Goal: Task Accomplishment & Management: Complete application form

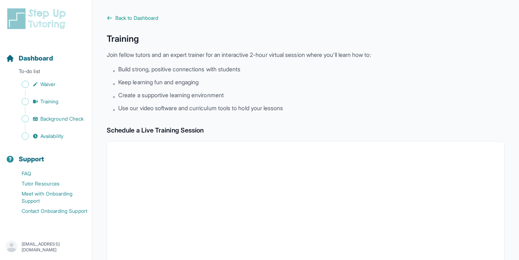
scroll to position [138, 0]
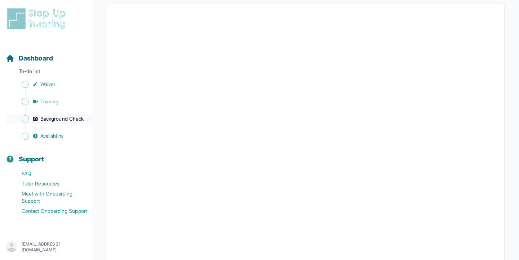
click at [79, 122] on link "Background Check" at bounding box center [49, 119] width 86 height 10
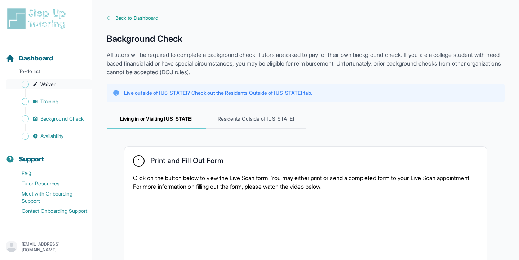
click at [41, 85] on span "Waiver" at bounding box center [47, 84] width 15 height 7
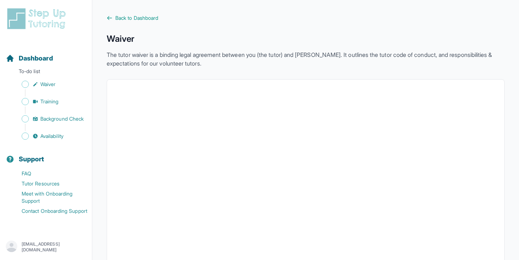
click at [46, 107] on div "Sidebar" at bounding box center [47, 110] width 83 height 7
click at [50, 102] on span "Training" at bounding box center [49, 101] width 18 height 7
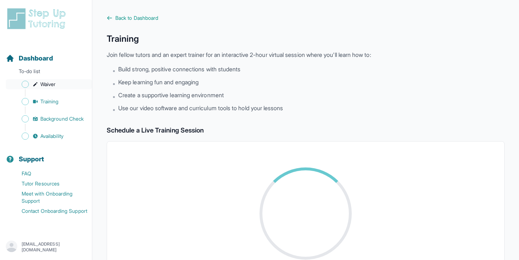
click at [50, 84] on span "Waiver" at bounding box center [47, 84] width 15 height 7
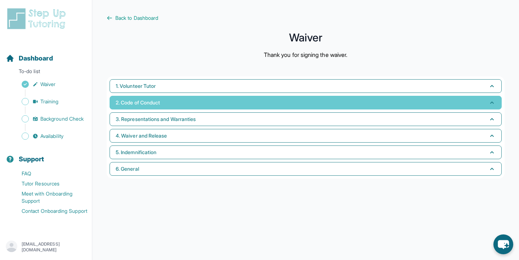
click at [177, 106] on button "2. Code of Conduct" at bounding box center [306, 103] width 392 height 14
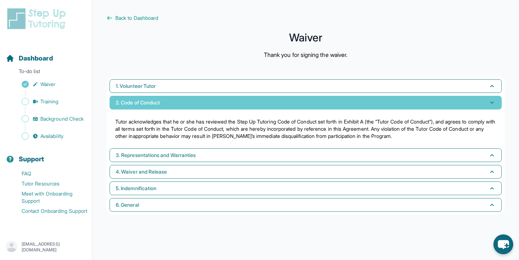
click at [177, 106] on button "2. Code of Conduct" at bounding box center [306, 103] width 392 height 14
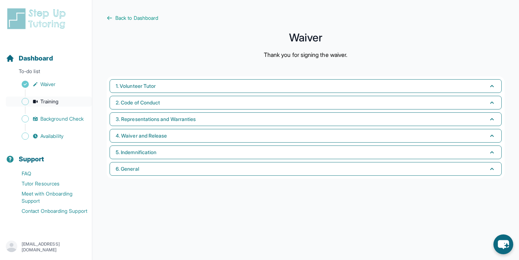
click at [52, 104] on span "Training" at bounding box center [49, 101] width 18 height 7
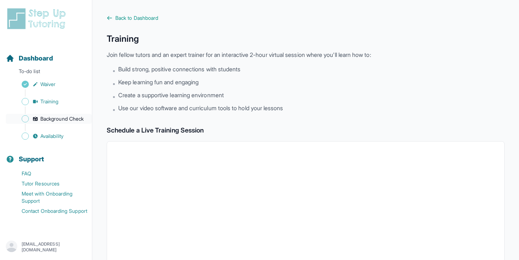
click at [58, 117] on span "Background Check" at bounding box center [61, 118] width 43 height 7
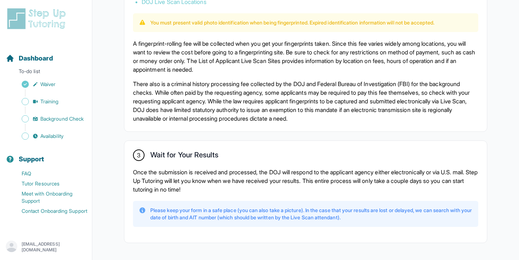
scroll to position [517, 0]
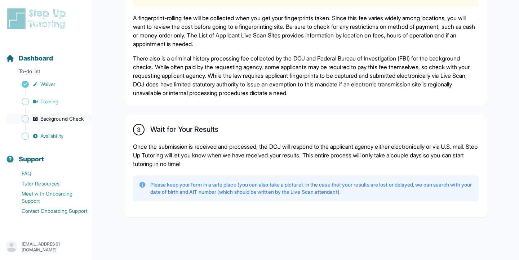
click at [75, 121] on span "Background Check" at bounding box center [61, 118] width 43 height 7
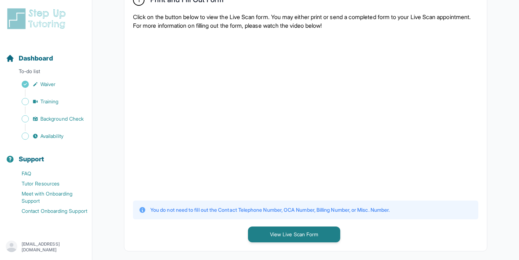
scroll to position [0, 0]
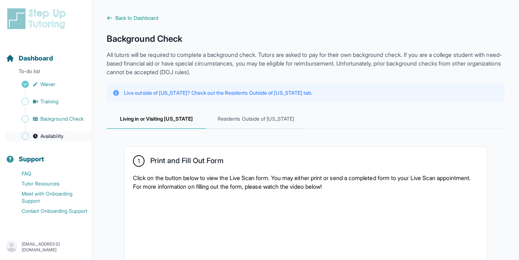
click at [36, 141] on link "Availability" at bounding box center [49, 136] width 86 height 10
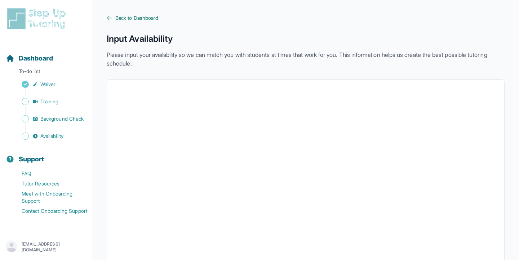
click at [125, 19] on span "Back to Dashboard" at bounding box center [136, 17] width 43 height 7
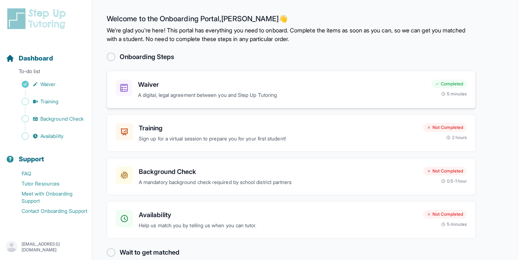
scroll to position [12, 0]
